Goal: Information Seeking & Learning: Learn about a topic

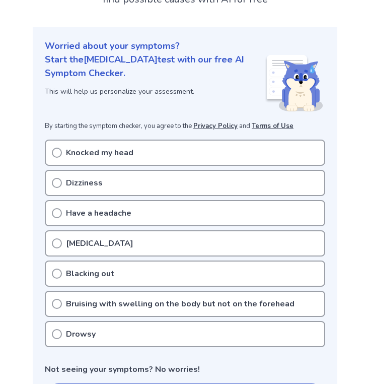
scroll to position [96, 0]
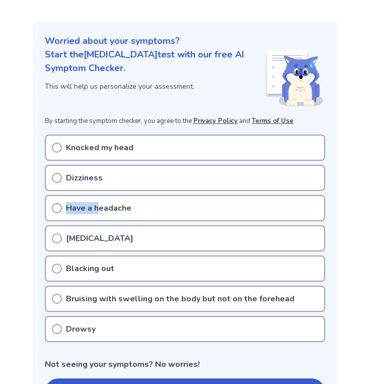
click at [99, 202] on div "Have a headache" at bounding box center [185, 208] width 281 height 26
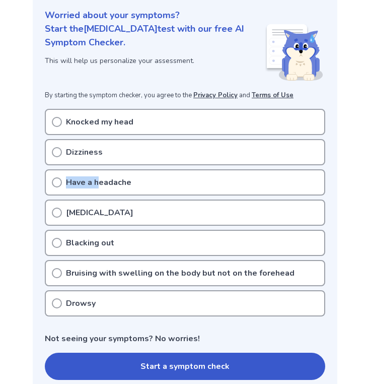
scroll to position [118, 0]
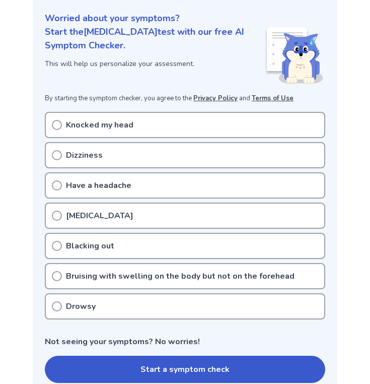
click at [89, 89] on section "Worried about your symptoms? Start the [MEDICAL_DATA] test with our free AI Sym…" at bounding box center [185, 201] width 305 height 404
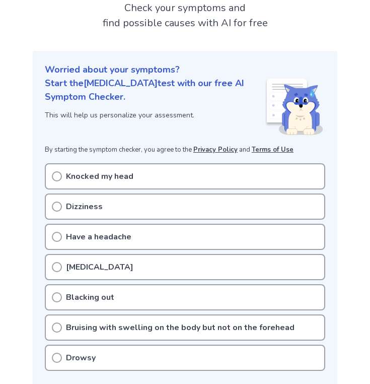
scroll to position [69, 0]
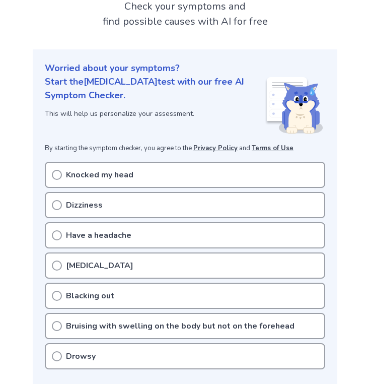
click at [59, 235] on icon at bounding box center [57, 235] width 10 height 10
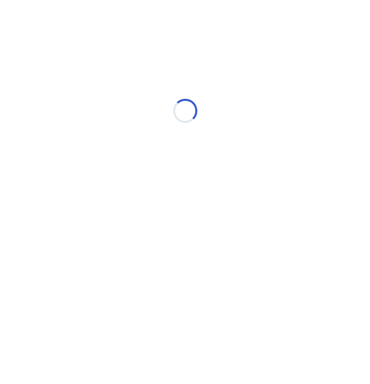
click at [59, 205] on div "Loading..." at bounding box center [185, 111] width 286 height 202
